Goal: Task Accomplishment & Management: Manage account settings

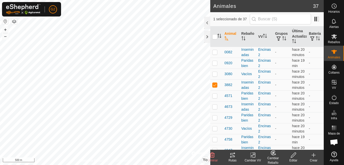
click at [273, 156] on div "Cambiar Rebaño" at bounding box center [273, 160] width 20 height 9
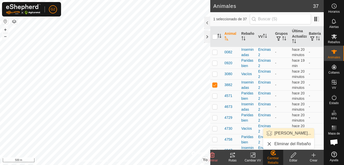
click at [286, 134] on link "[PERSON_NAME]..." at bounding box center [288, 133] width 51 height 10
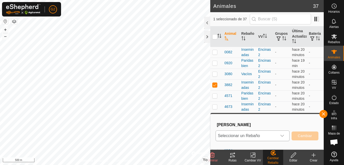
click at [283, 137] on icon "Disparador desplegable" at bounding box center [282, 136] width 4 height 4
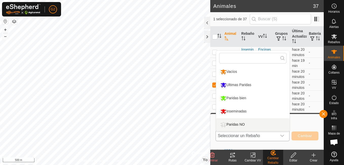
click at [272, 125] on li "Paridas NO" at bounding box center [252, 124] width 73 height 13
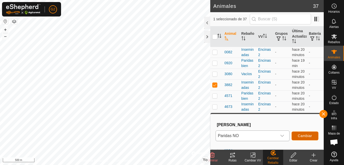
click at [306, 134] on span "Cambiar" at bounding box center [305, 136] width 14 height 4
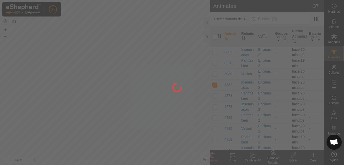
checkbox input "false"
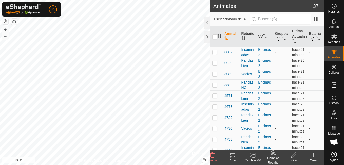
click at [273, 153] on icon at bounding box center [274, 152] width 4 height 3
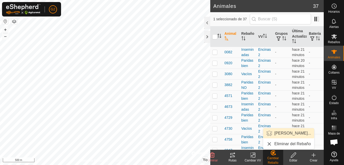
click at [282, 133] on link "[PERSON_NAME]..." at bounding box center [288, 133] width 51 height 10
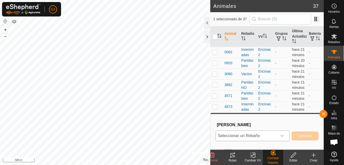
click at [283, 136] on icon "Disparador desplegable" at bounding box center [282, 136] width 4 height 4
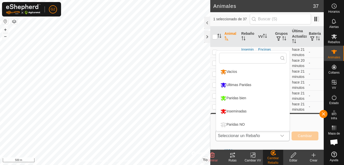
click at [277, 123] on li "Paridas NO" at bounding box center [252, 124] width 73 height 13
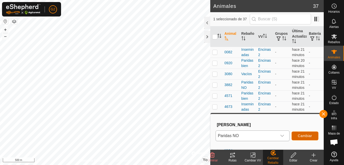
click at [305, 138] on span "Cambiar" at bounding box center [305, 136] width 14 height 4
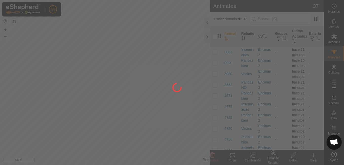
checkbox input "false"
